Goal: Task Accomplishment & Management: Complete application form

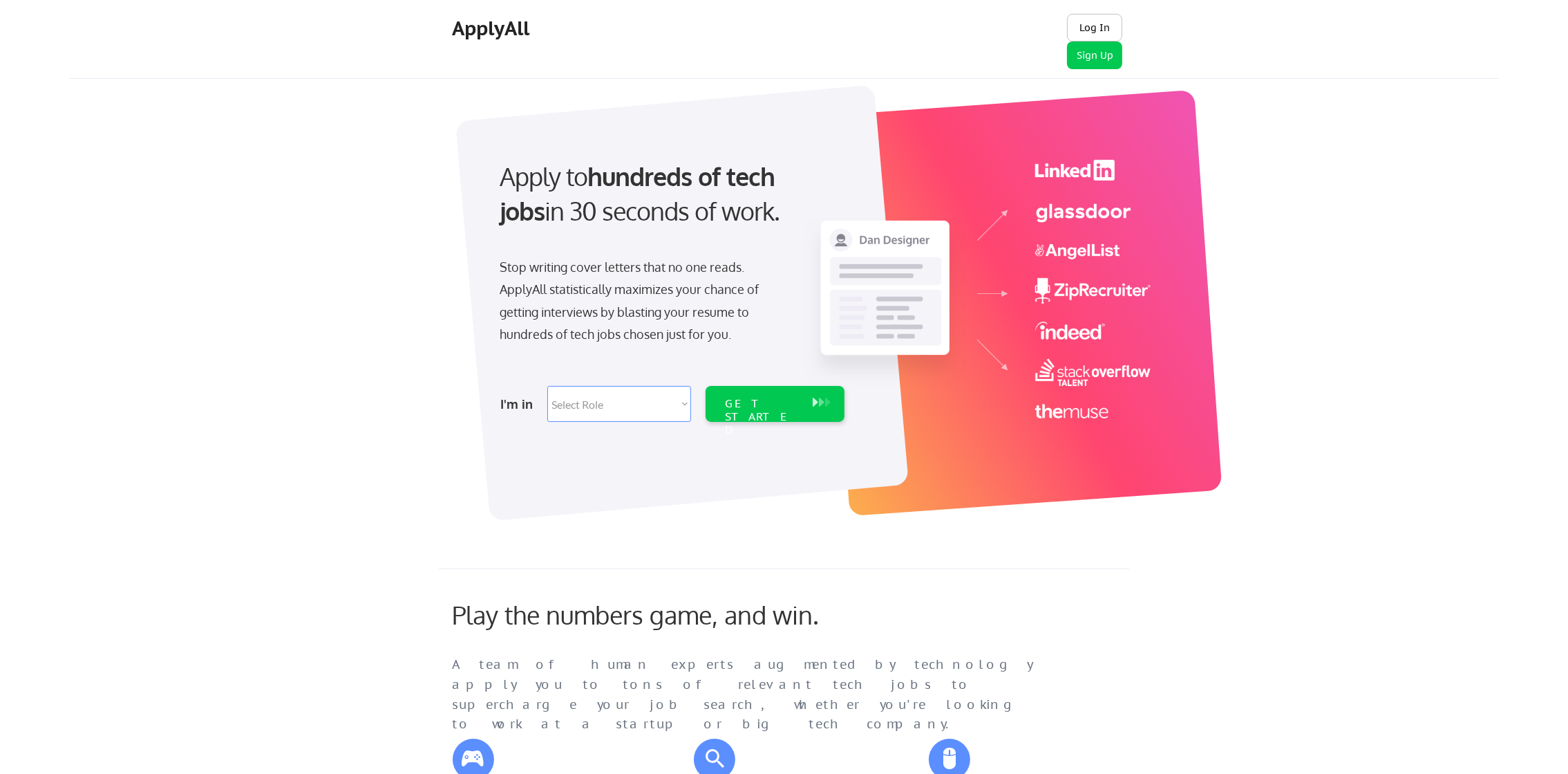
click at [1096, 22] on button "Log In" at bounding box center [1095, 28] width 55 height 28
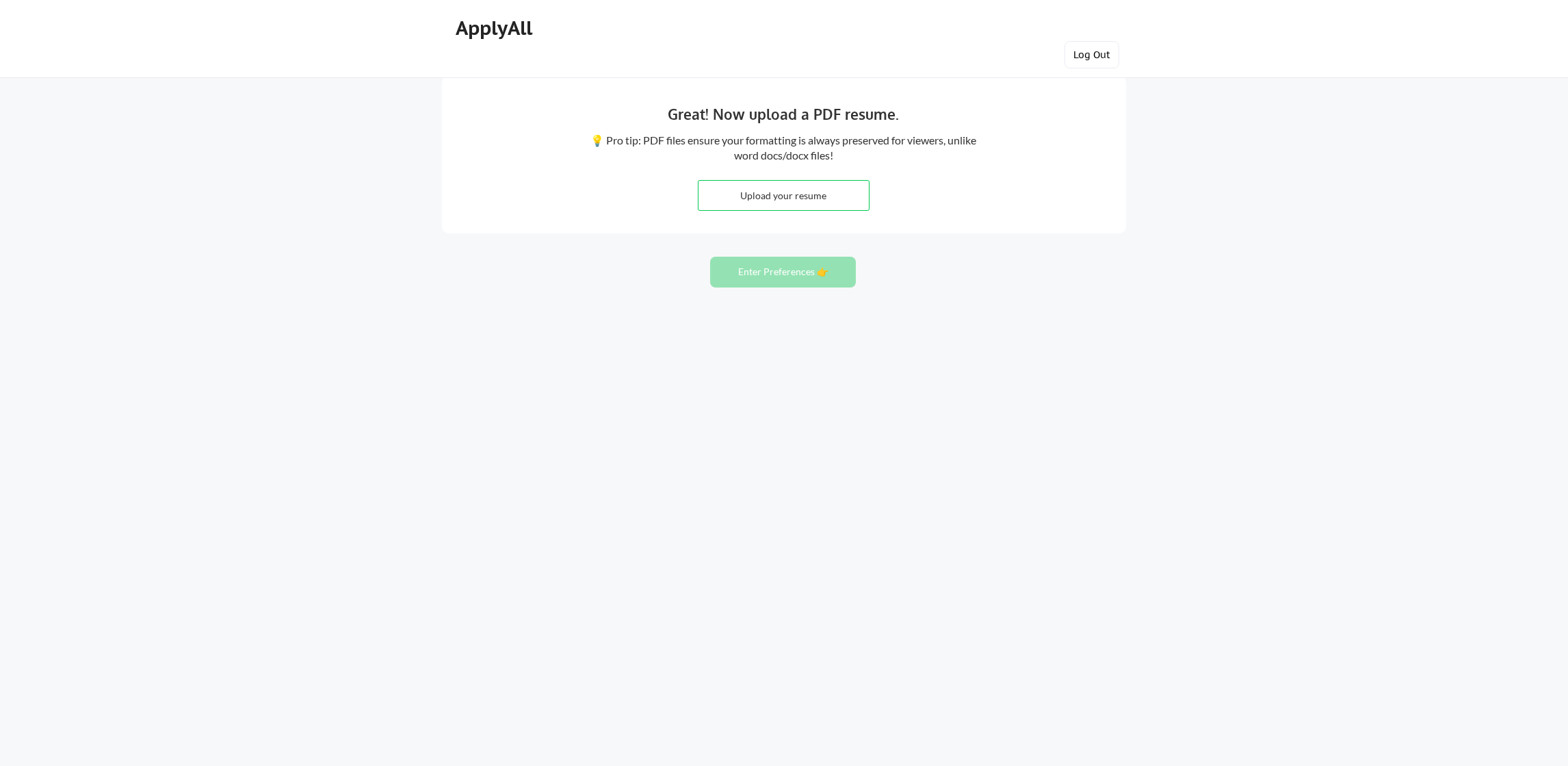
click at [1099, 59] on button "Log Out" at bounding box center [1092, 55] width 55 height 27
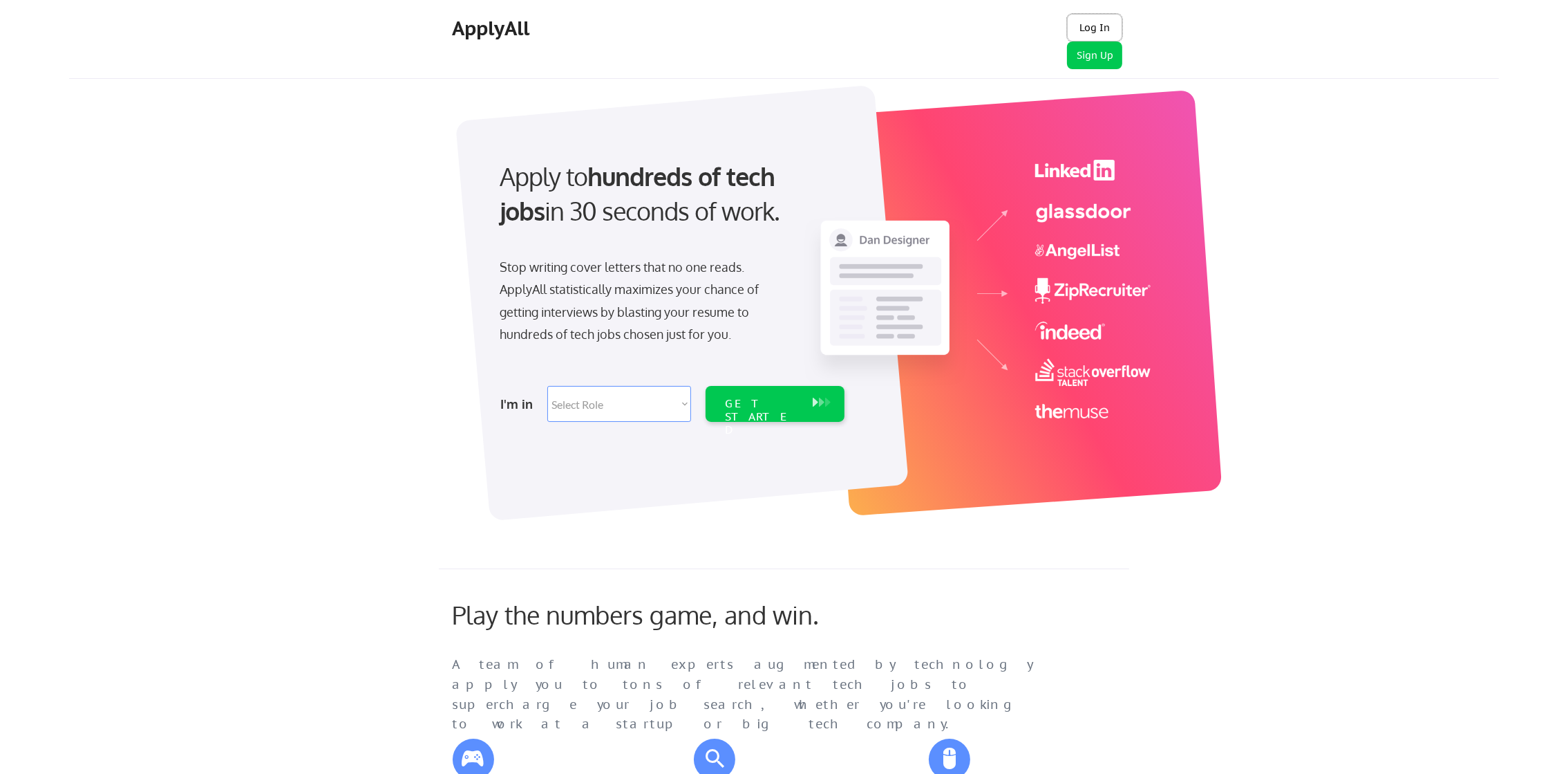
click at [1089, 26] on button "Log In" at bounding box center [1095, 28] width 55 height 28
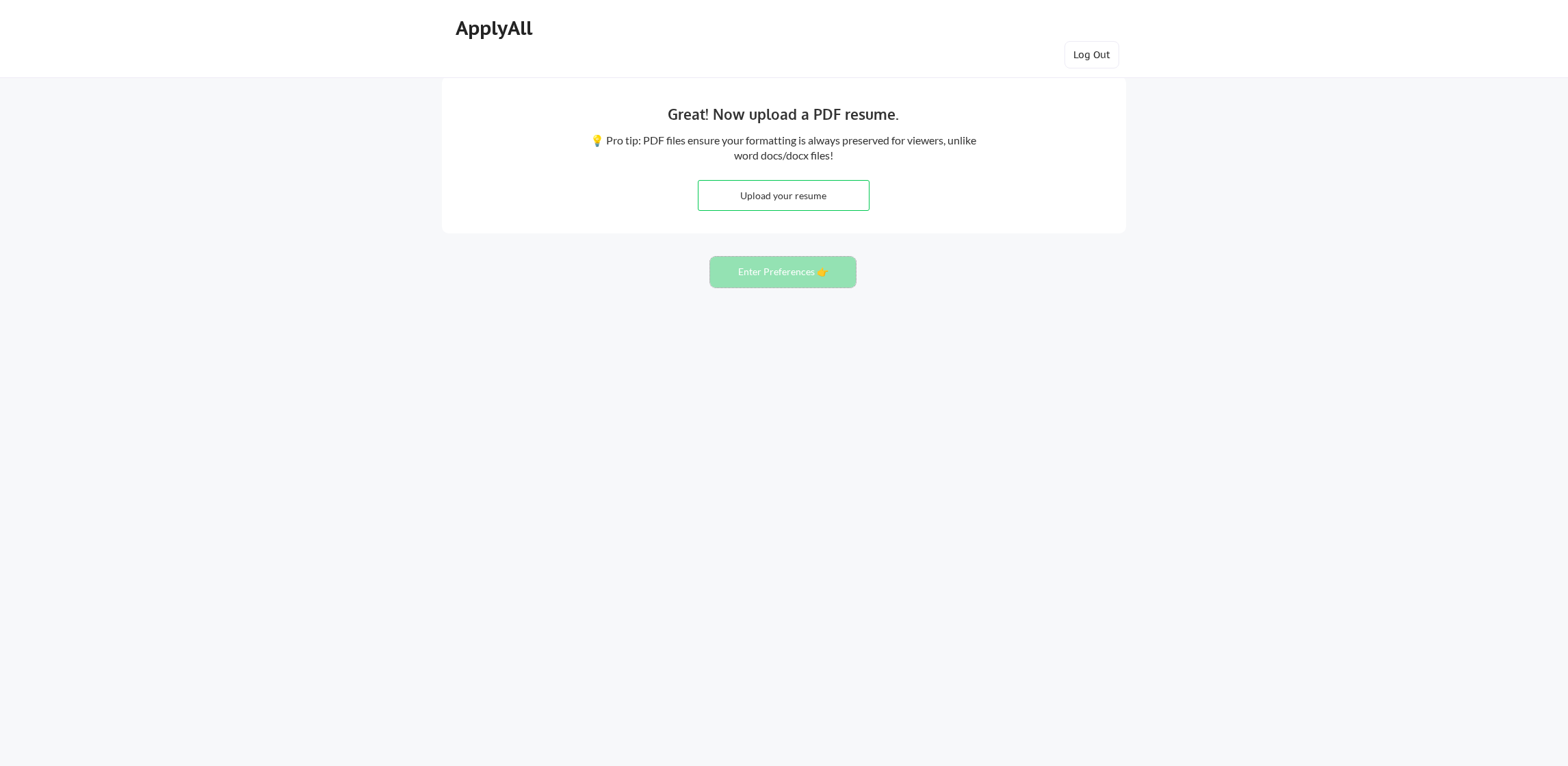
click at [796, 268] on button "Enter Preferences 👉" at bounding box center [783, 272] width 145 height 31
click at [1085, 46] on button "Log Out" at bounding box center [1092, 55] width 55 height 27
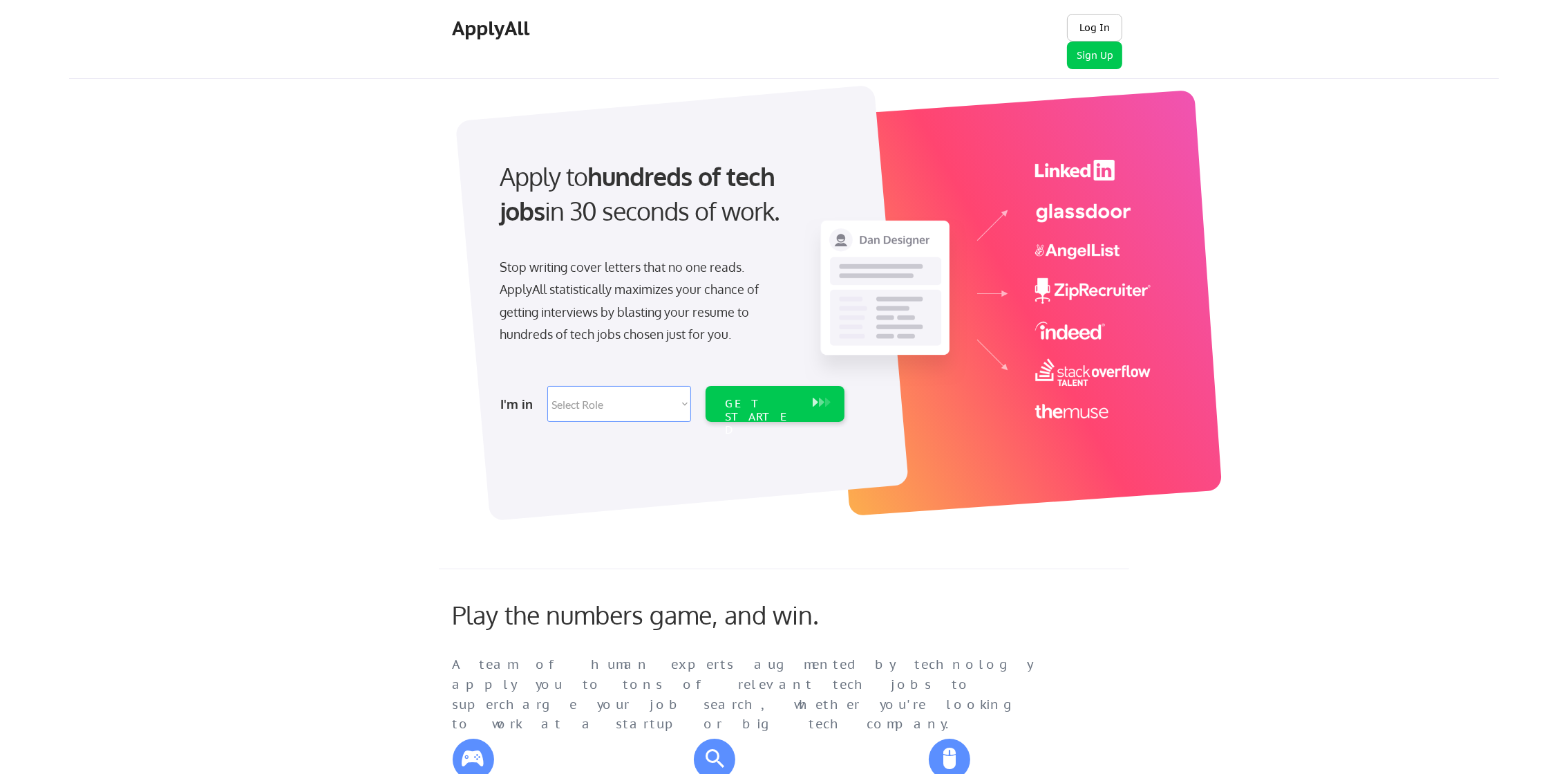
click at [1106, 26] on button "Log In" at bounding box center [1095, 28] width 55 height 28
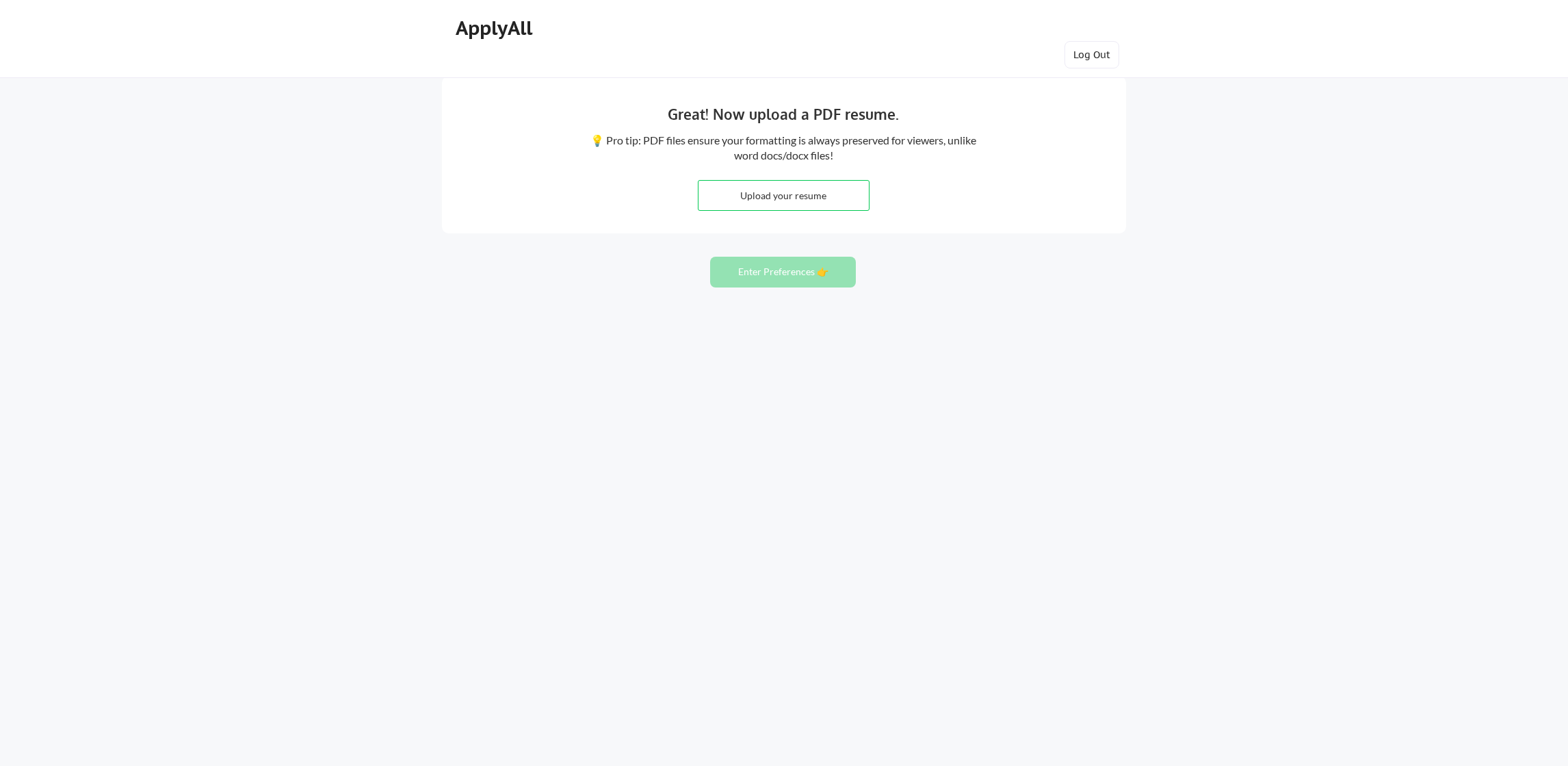
click at [786, 274] on button "Enter Preferences 👉" at bounding box center [783, 272] width 145 height 31
click at [824, 192] on input "file" at bounding box center [783, 195] width 170 height 29
click at [334, 215] on div "Great! Now upload a PDF resume. 💡 Pro tip: PDF files ensure your formatting is …" at bounding box center [784, 383] width 1568 height 766
drag, startPoint x: 0, startPoint y: 0, endPoint x: 667, endPoint y: 551, distance: 865.2
click at [670, 551] on div "Great! Now upload a PDF resume. 💡 Pro tip: PDF files ensure your formatting is …" at bounding box center [784, 383] width 1568 height 766
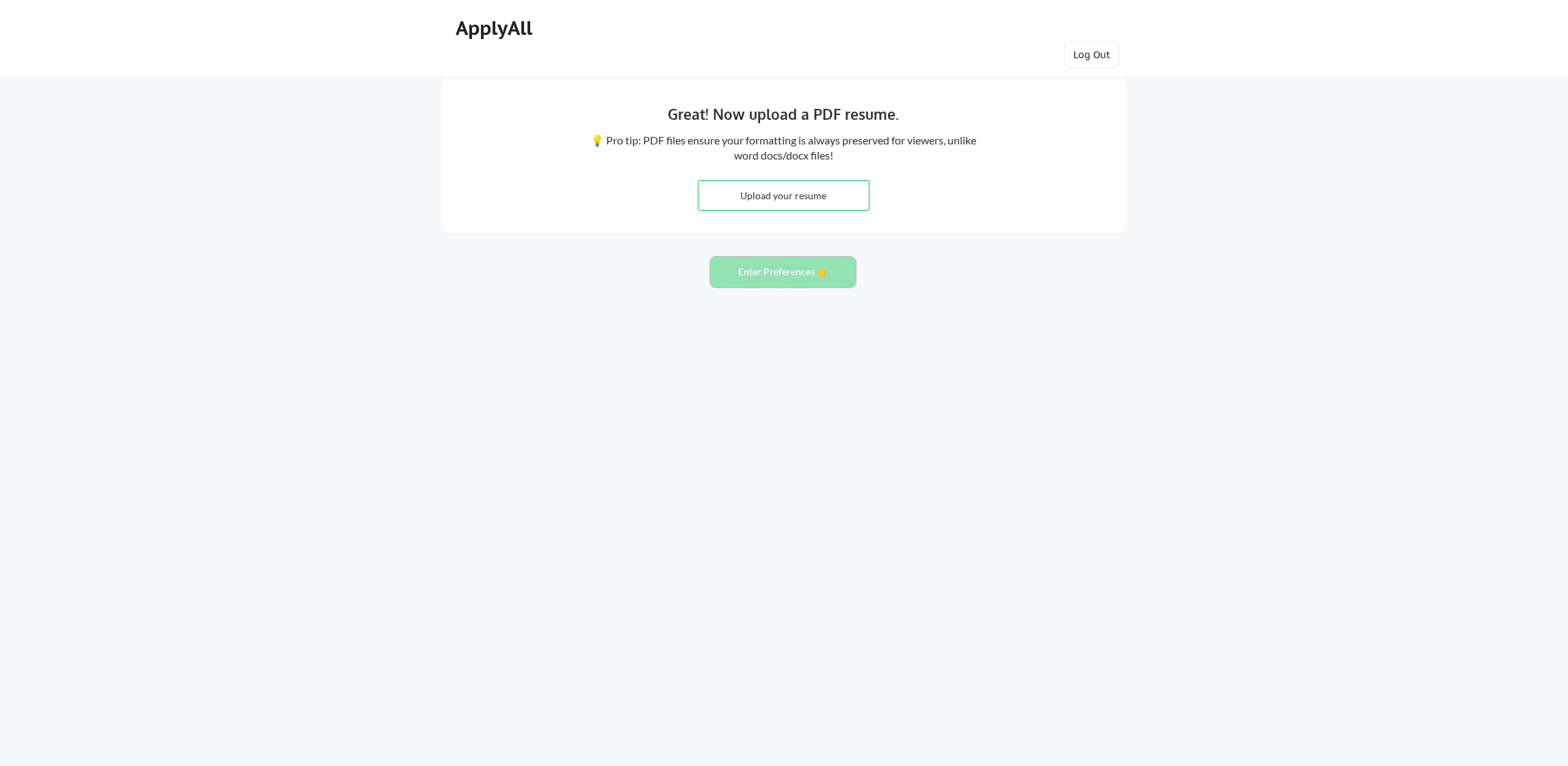
click at [790, 270] on button "Enter Preferences 👉" at bounding box center [783, 272] width 145 height 31
click at [536, 734] on div "Great! Now upload a PDF resume. 💡 Pro tip: PDF files ensure your formatting is …" at bounding box center [784, 383] width 1568 height 766
click at [821, 268] on button "Enter Preferences 👉" at bounding box center [783, 272] width 145 height 31
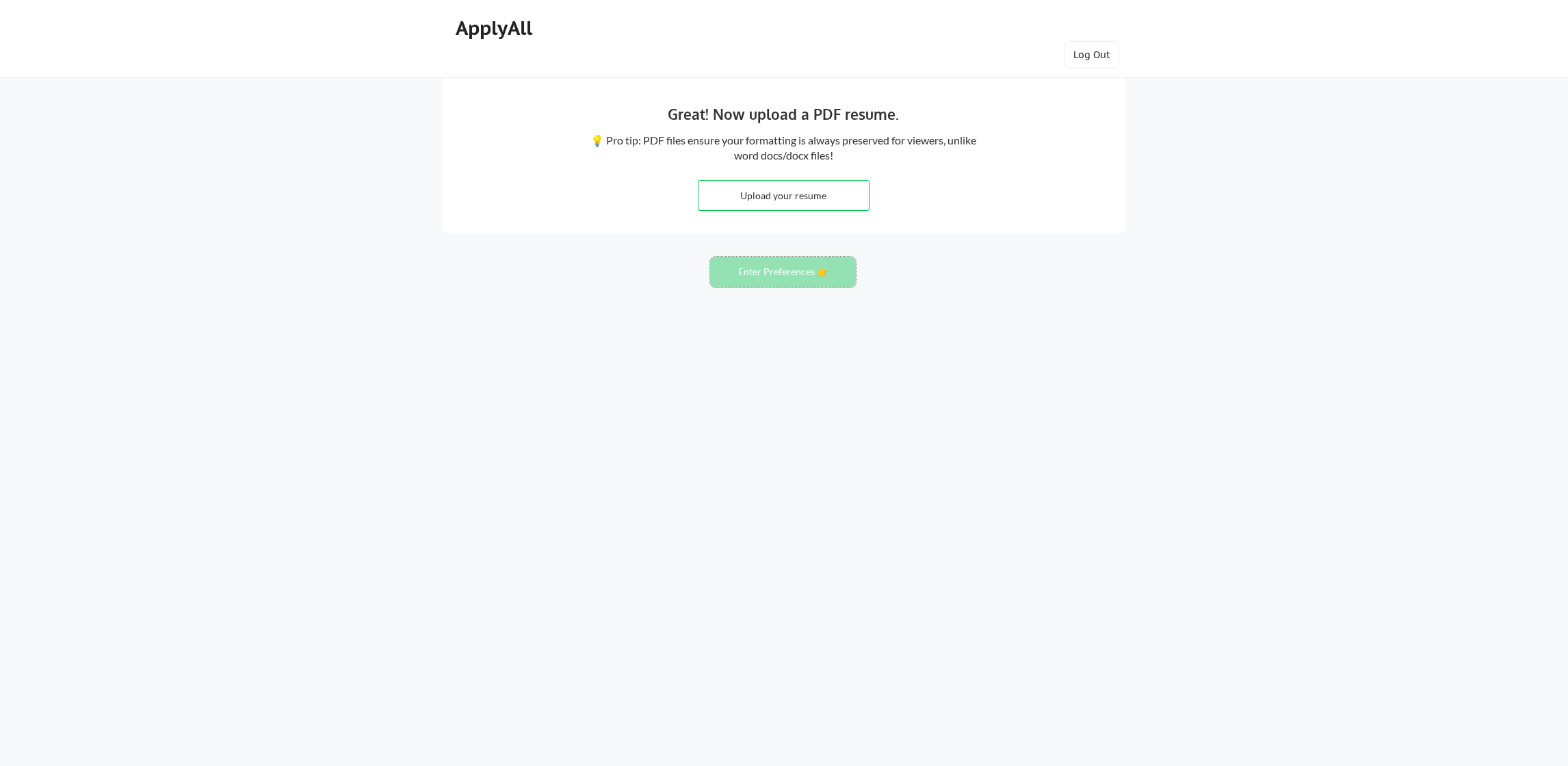
click at [821, 268] on button "Enter Preferences 👉" at bounding box center [783, 272] width 145 height 31
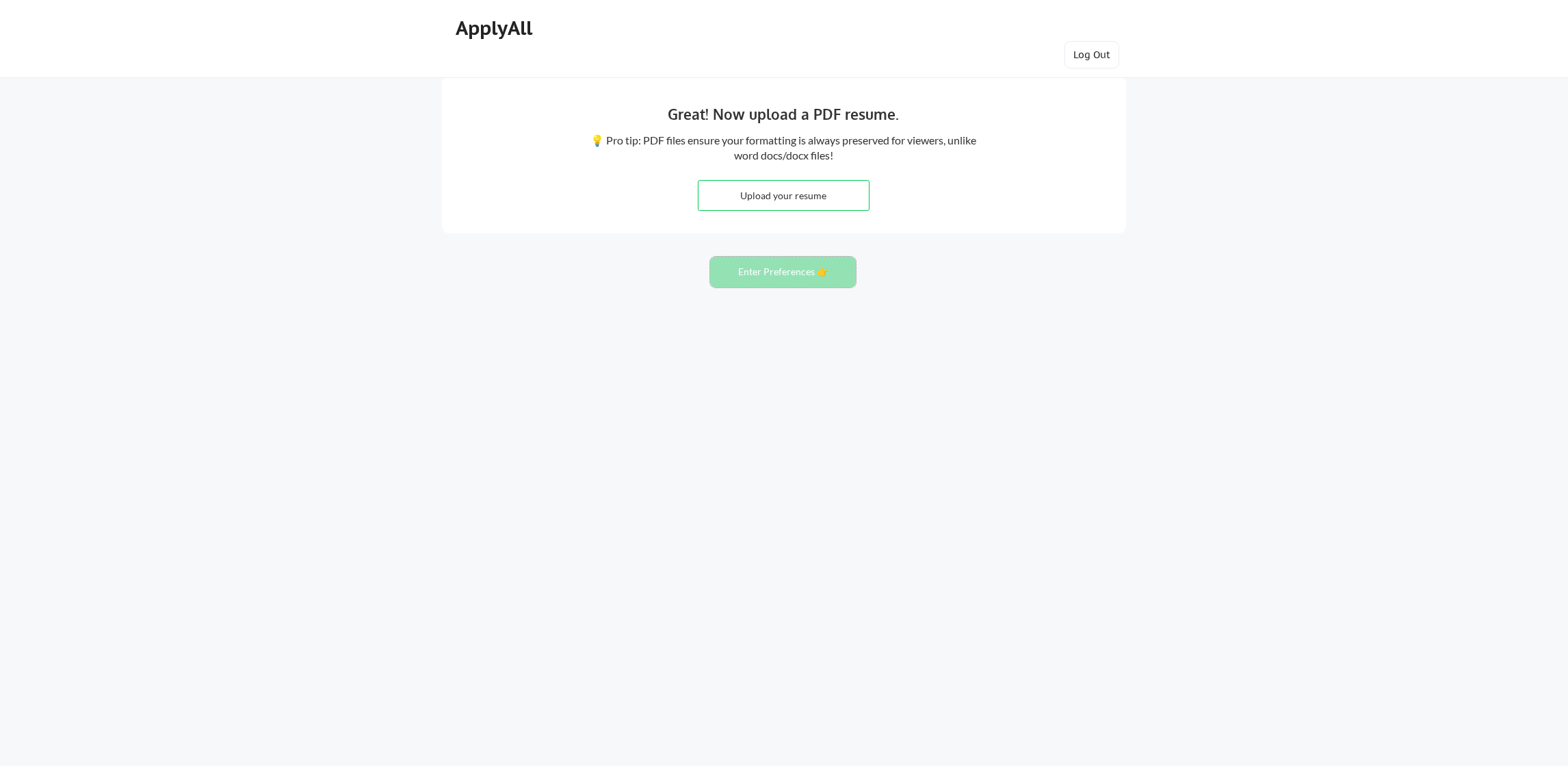
click at [821, 268] on button "Enter Preferences 👉" at bounding box center [783, 272] width 145 height 31
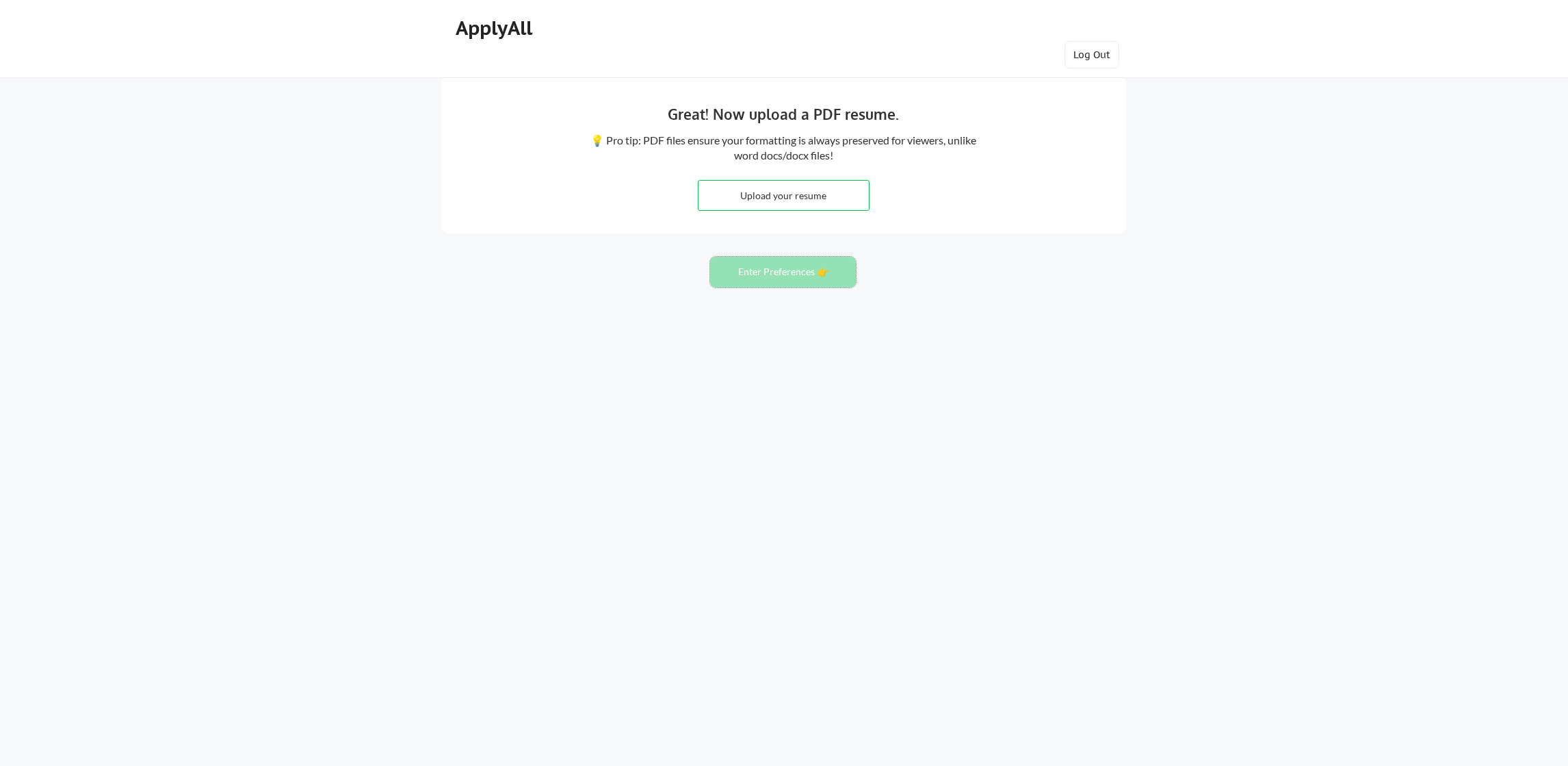
click at [821, 268] on button "Enter Preferences 👉" at bounding box center [783, 272] width 145 height 31
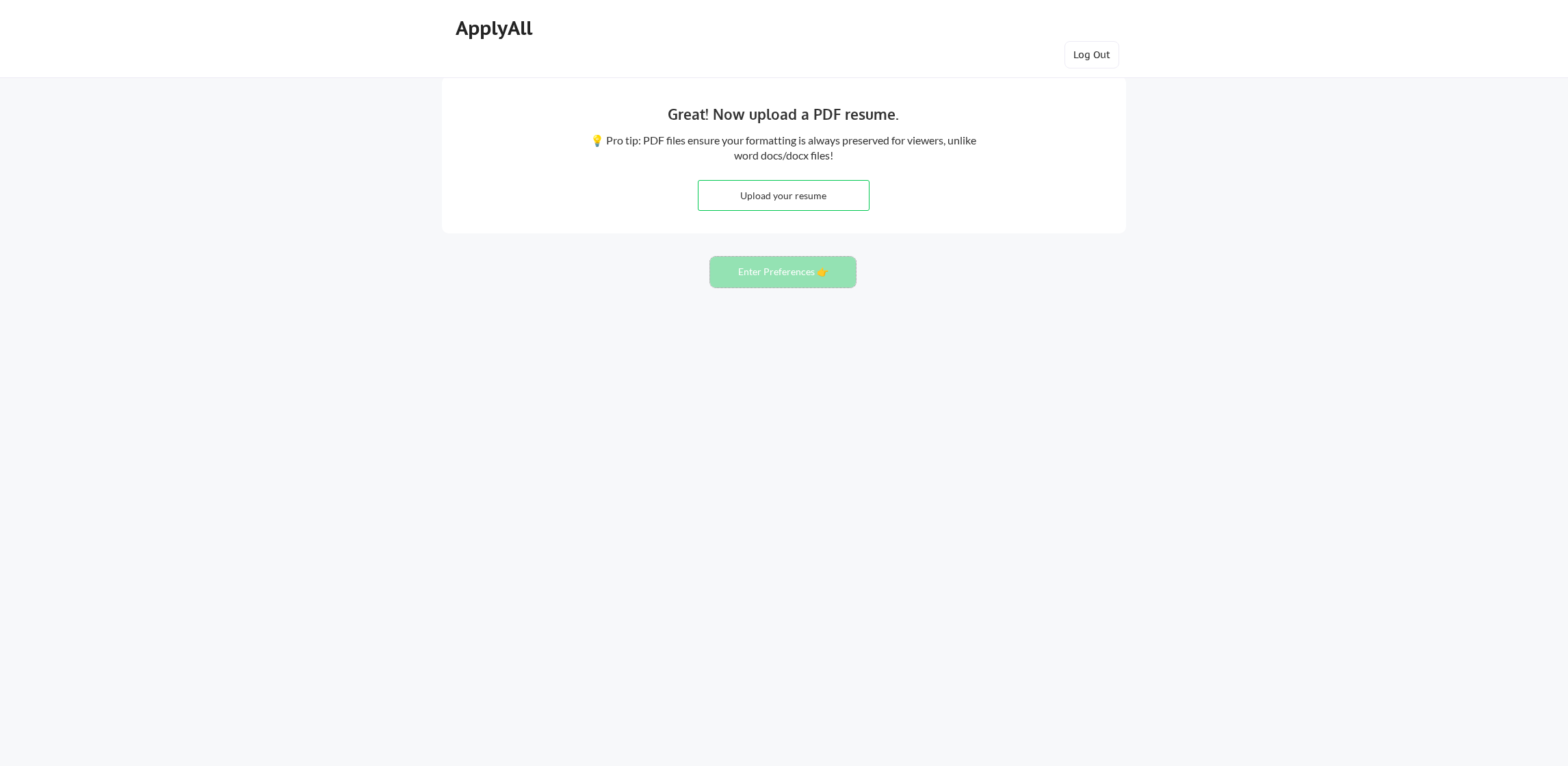
click at [821, 268] on button "Enter Preferences 👉" at bounding box center [783, 272] width 145 height 31
click at [807, 152] on div "Great! Now upload a PDF resume. 💡 Pro tip: PDF files ensure your formatting is …" at bounding box center [784, 155] width 684 height 157
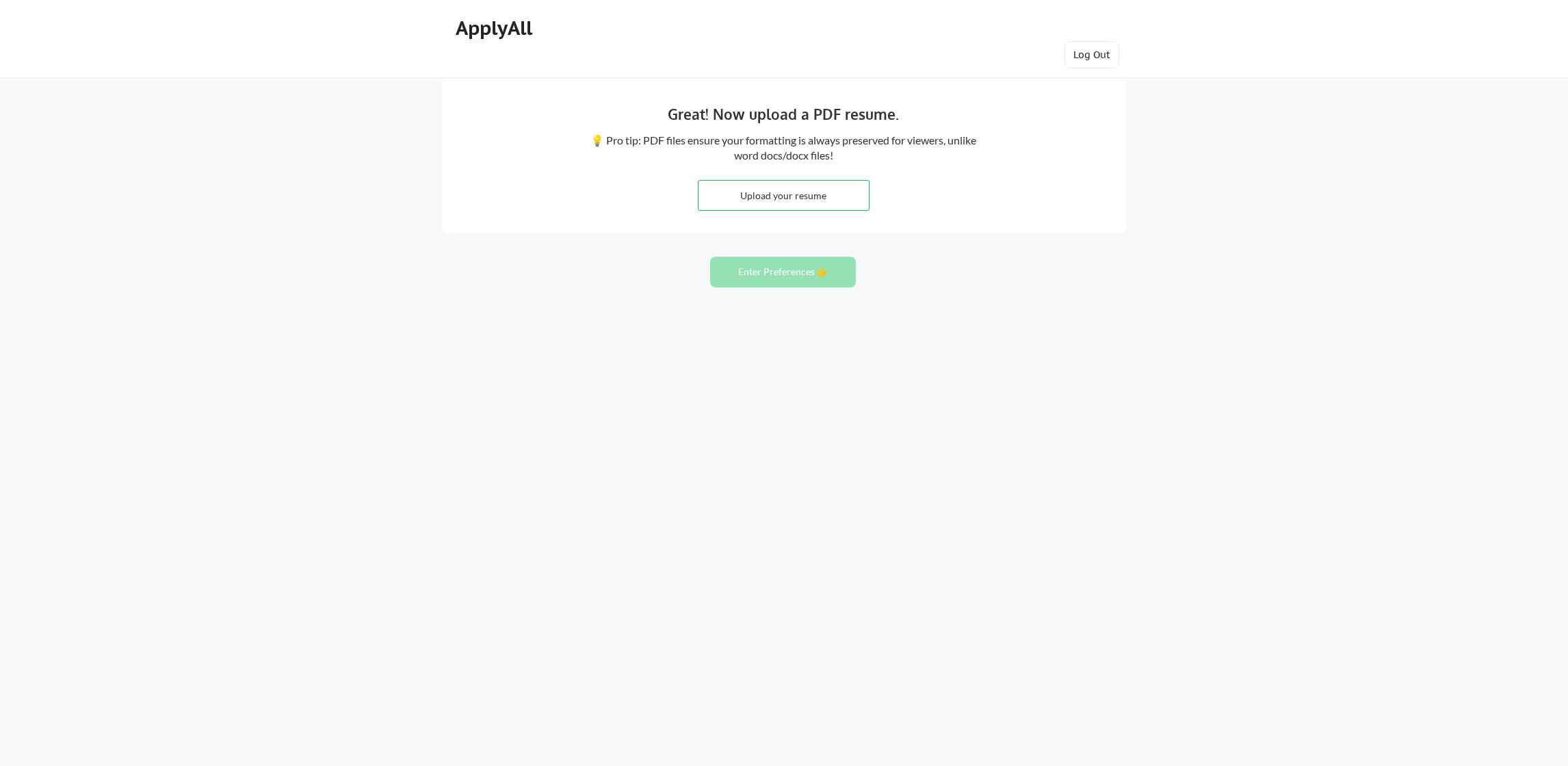
click at [826, 127] on div "Great! Now upload a PDF resume." at bounding box center [783, 116] width 416 height 26
click at [1101, 56] on button "Log Out" at bounding box center [1092, 55] width 55 height 27
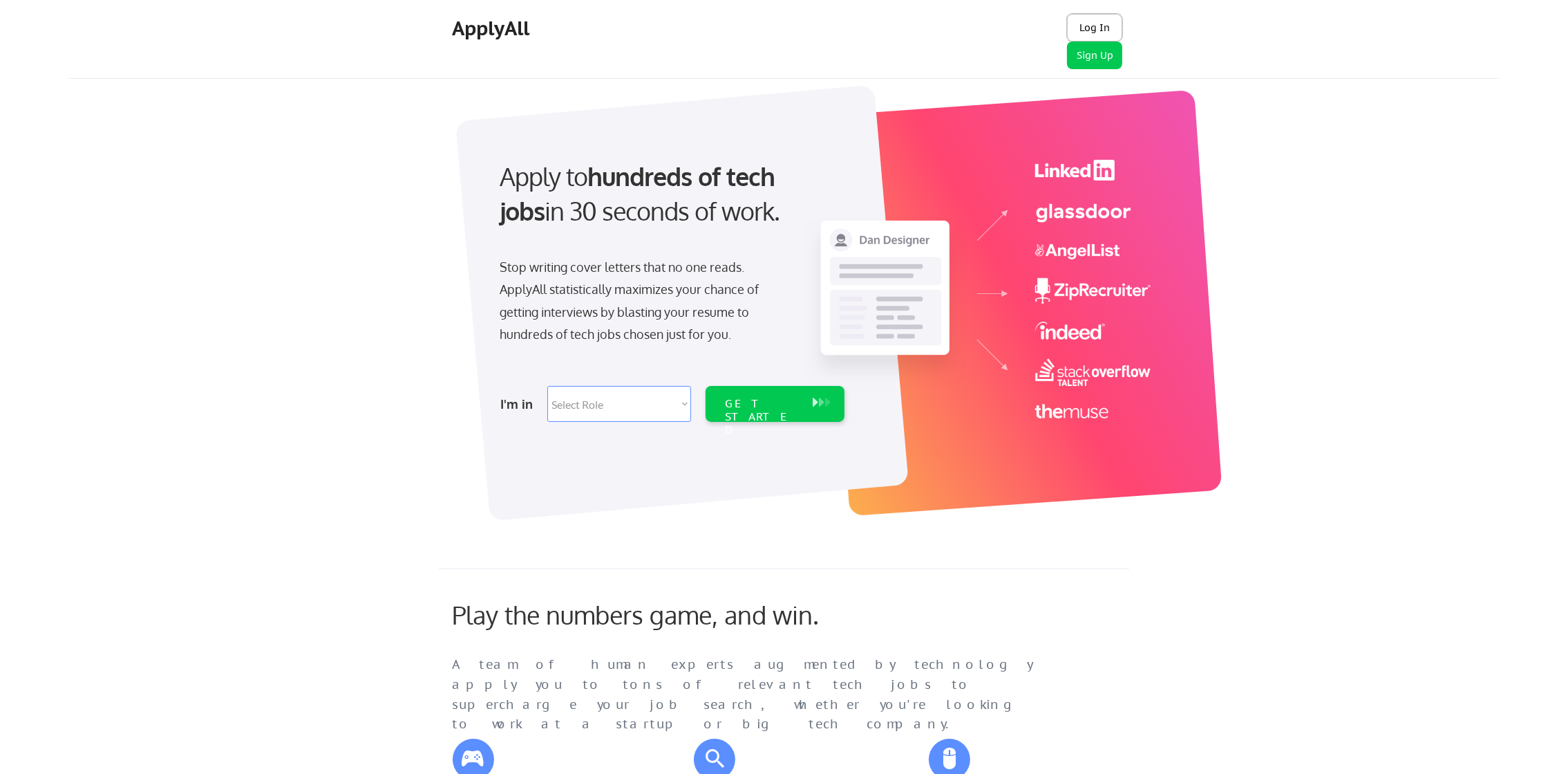
click at [1081, 24] on button "Log In" at bounding box center [1095, 28] width 55 height 28
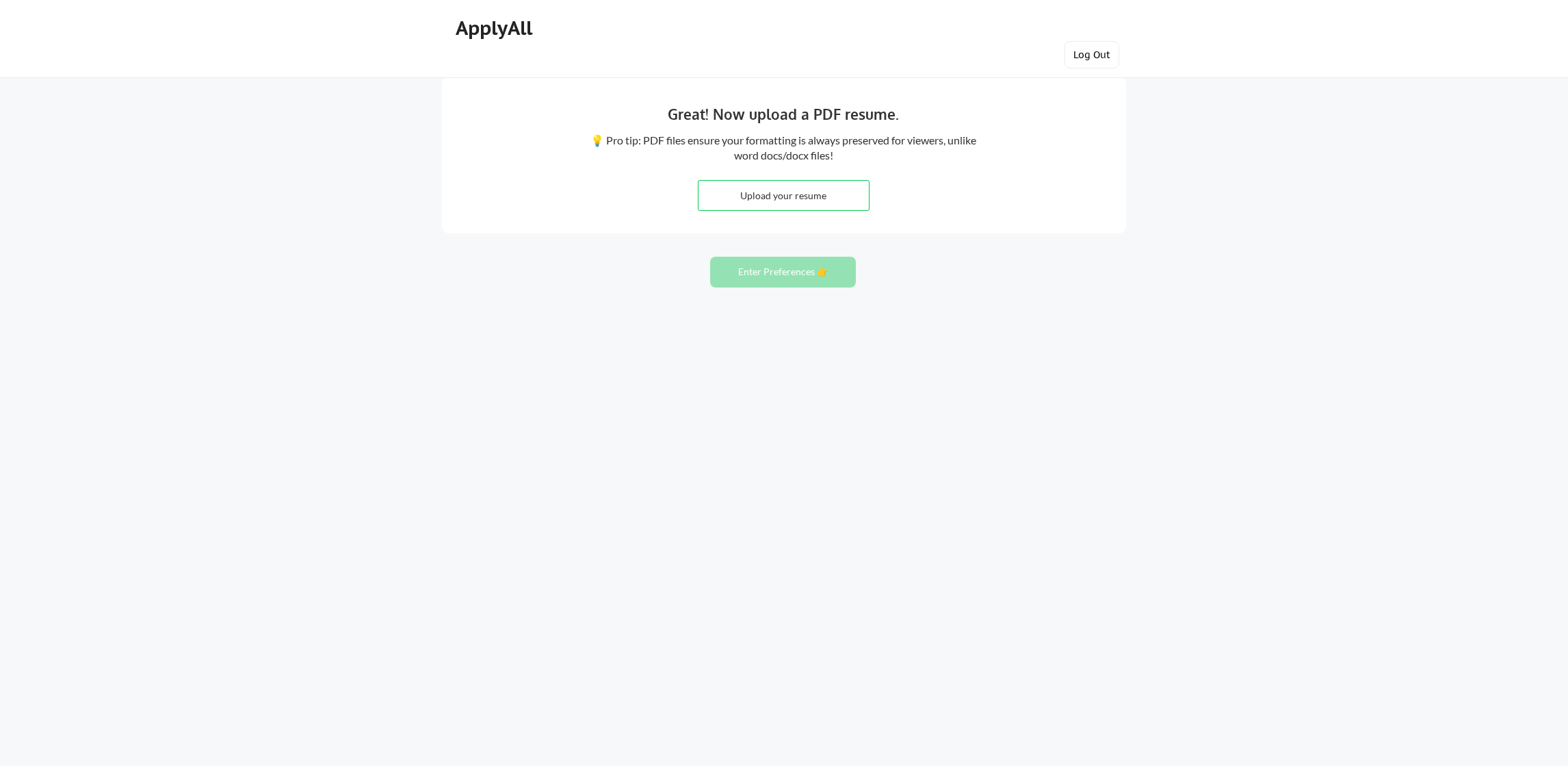
click at [1093, 53] on button "Log Out" at bounding box center [1092, 55] width 55 height 27
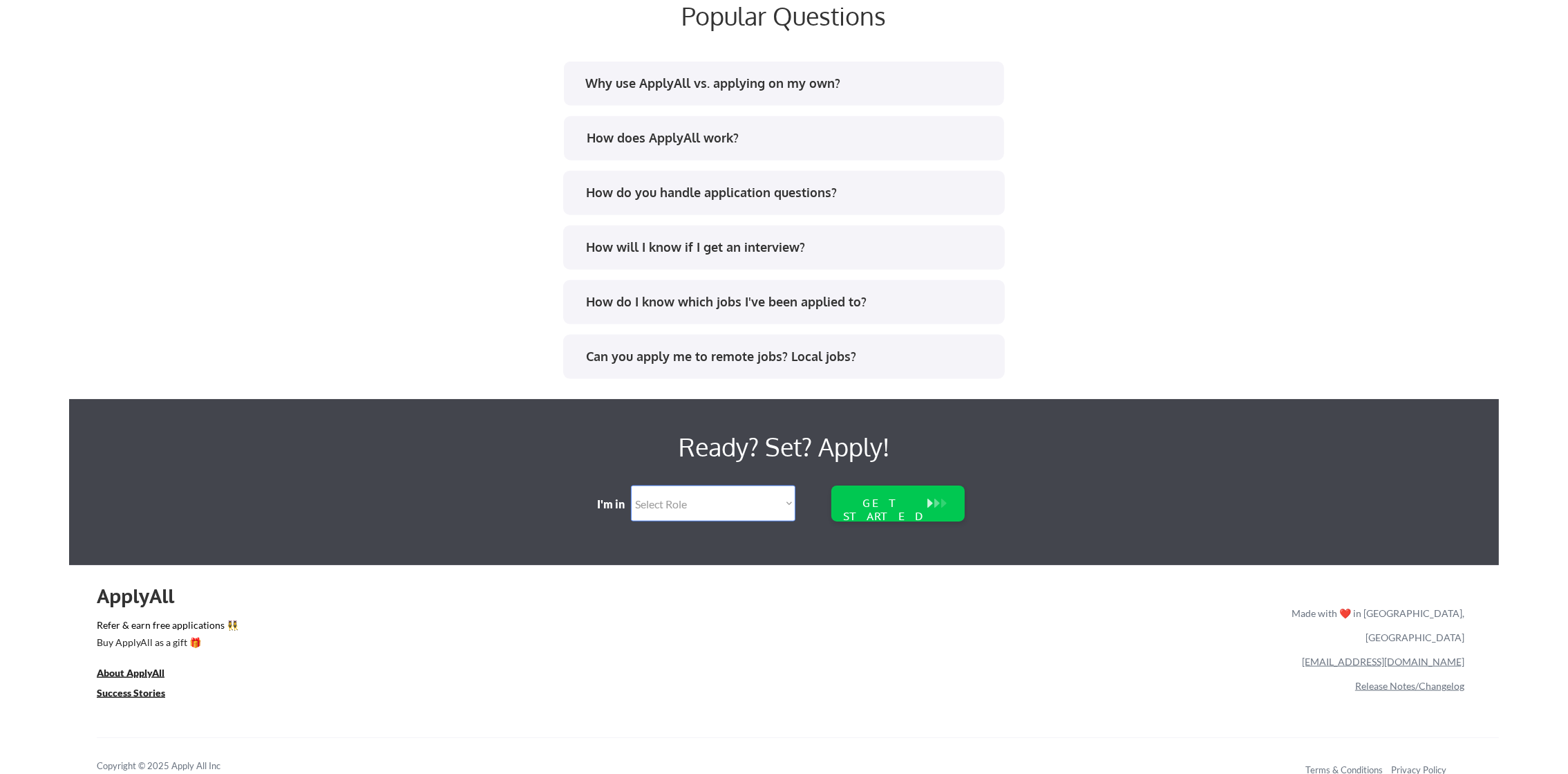
scroll to position [2682, 0]
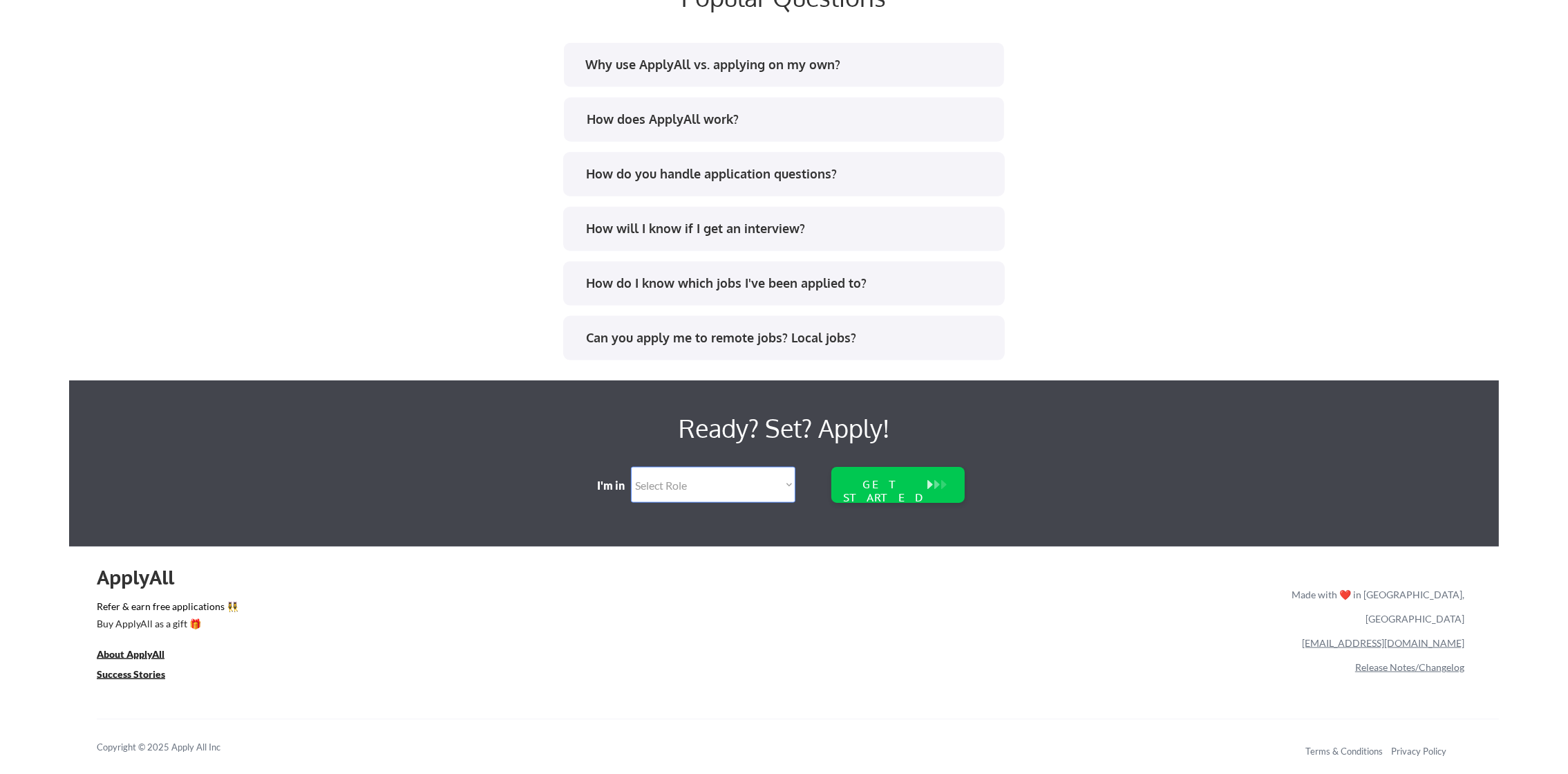
click at [570, 729] on div "Copyright © 2025 Apply All Inc Terms & Conditions Privacy Policy" at bounding box center [798, 747] width 1402 height 57
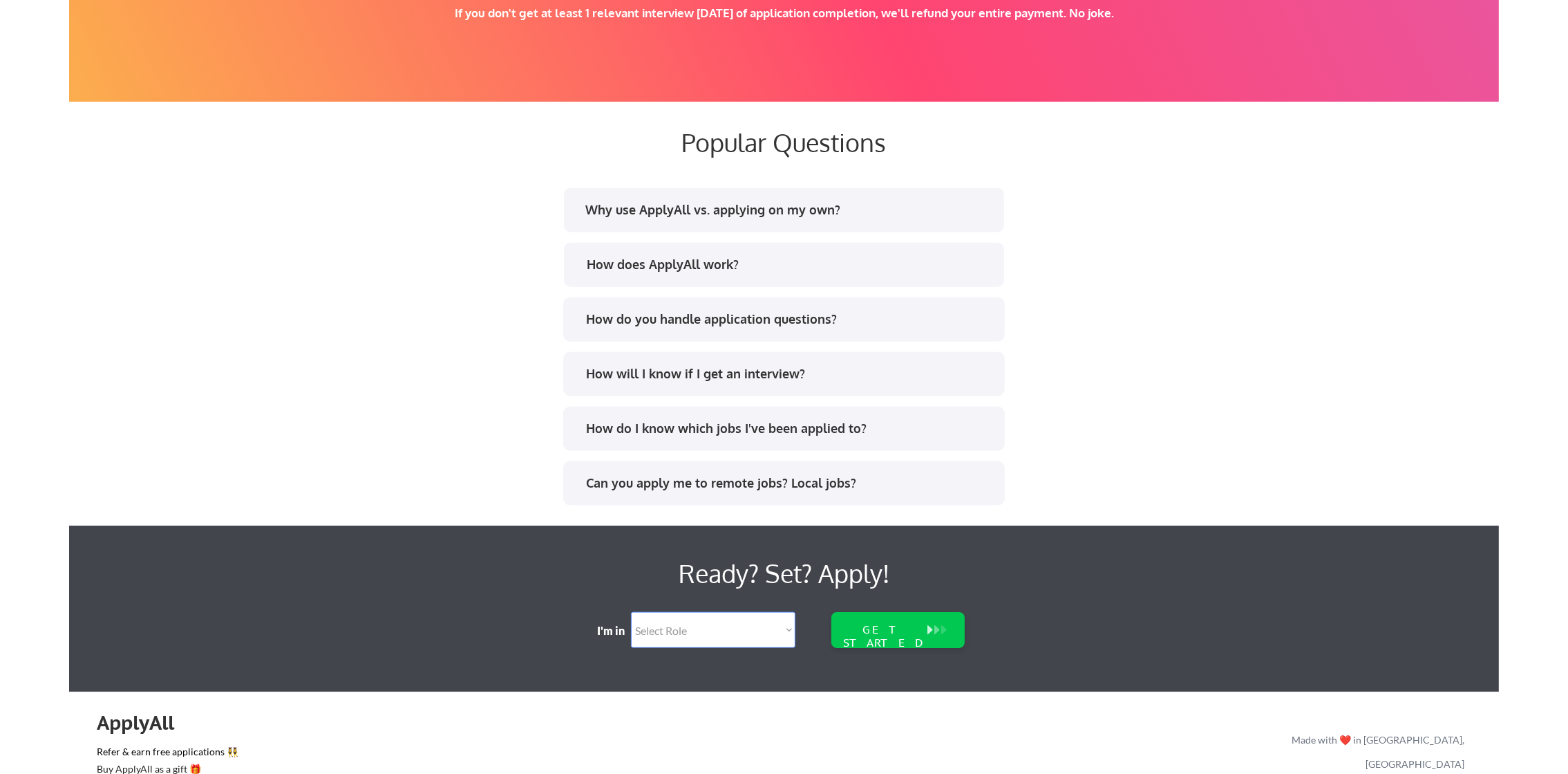
scroll to position [2510, 0]
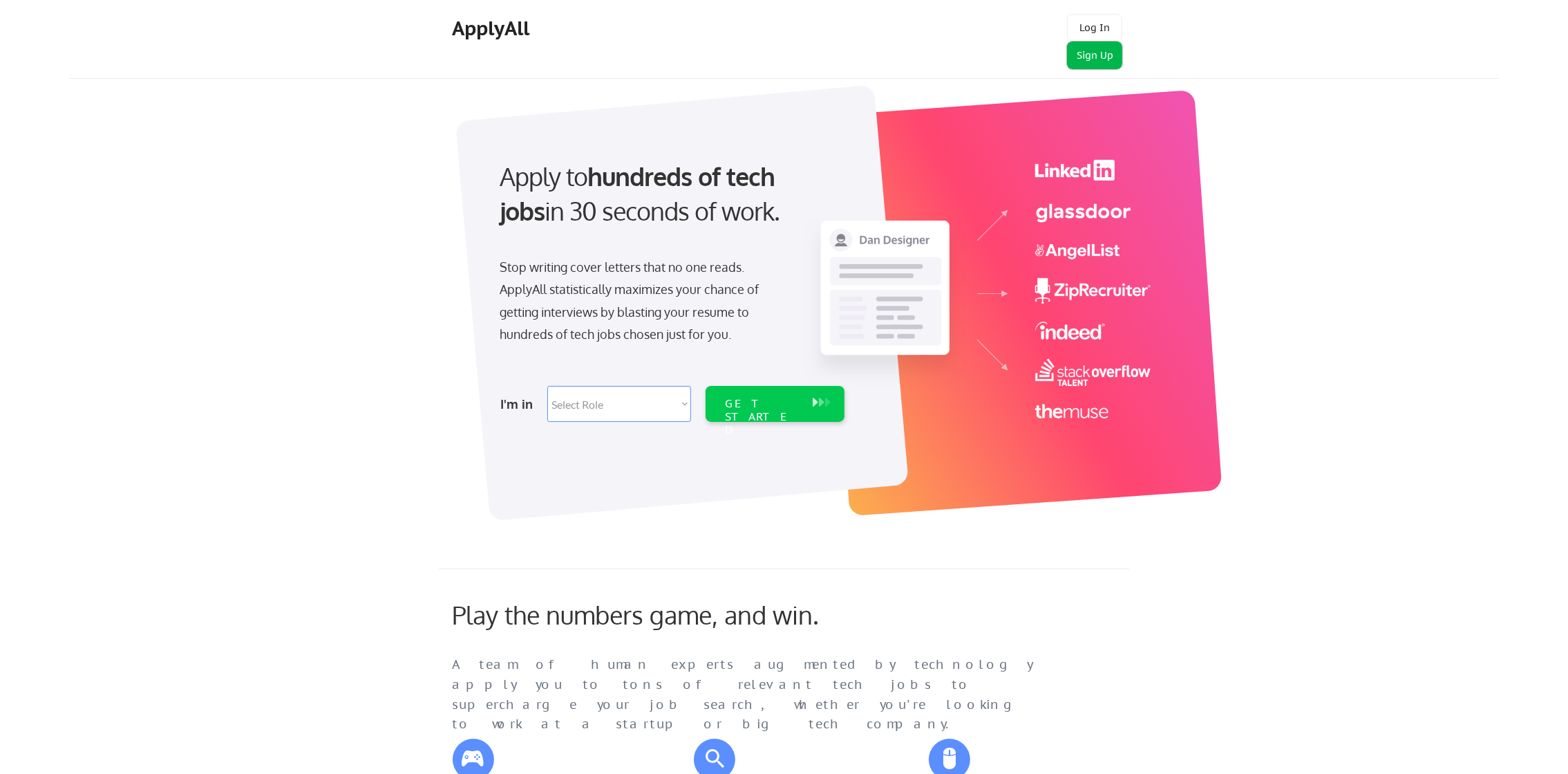
click at [1109, 51] on button "Sign Up" at bounding box center [1095, 55] width 55 height 28
